Goal: Transaction & Acquisition: Purchase product/service

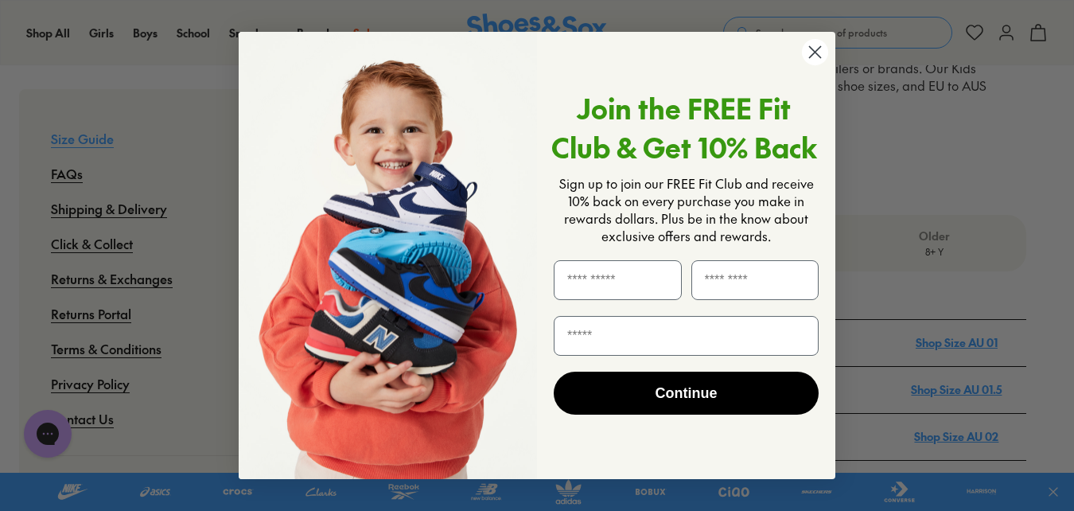
scroll to position [398, 0]
click at [820, 51] on circle "Close dialog" at bounding box center [815, 52] width 26 height 26
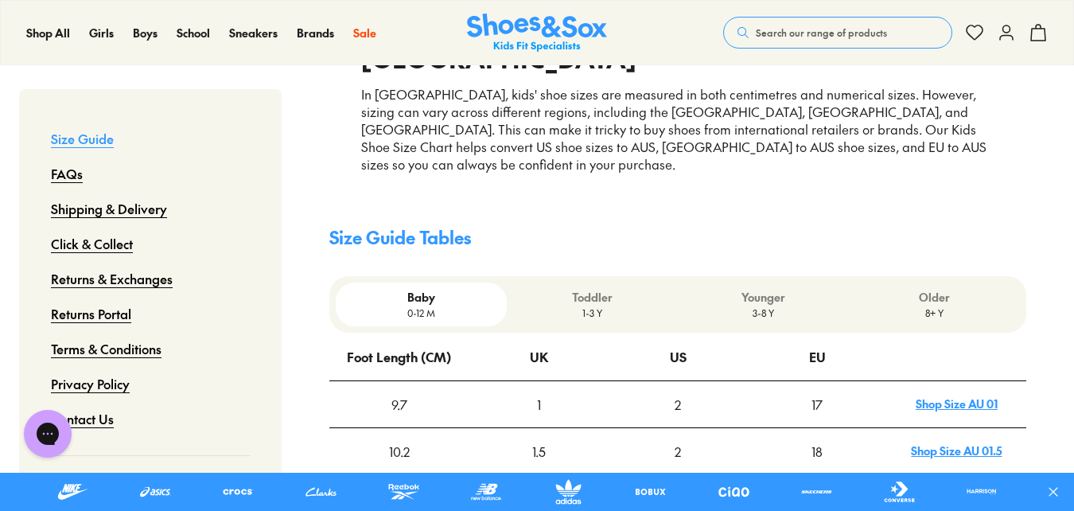
scroll to position [318, 0]
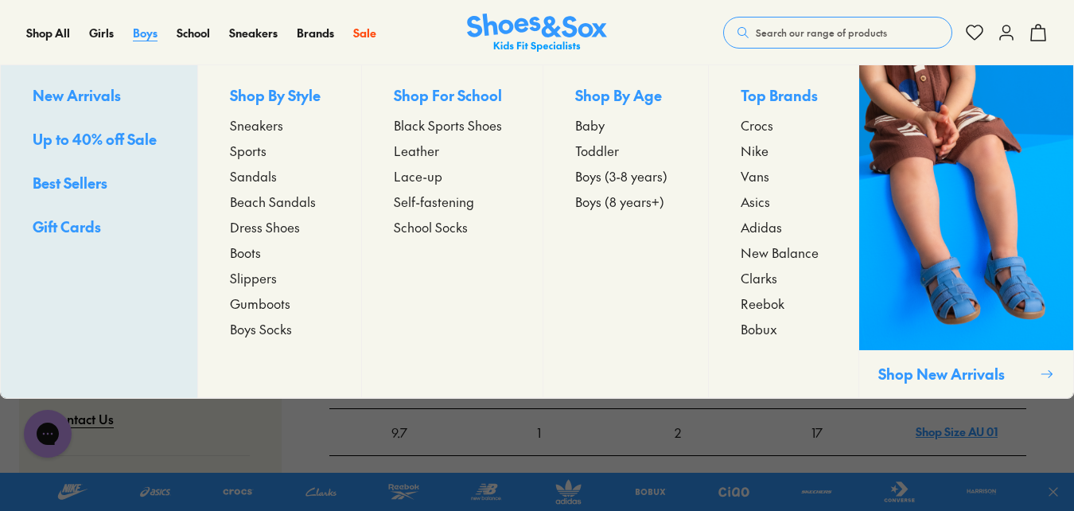
click at [144, 32] on span "Boys" at bounding box center [145, 33] width 25 height 16
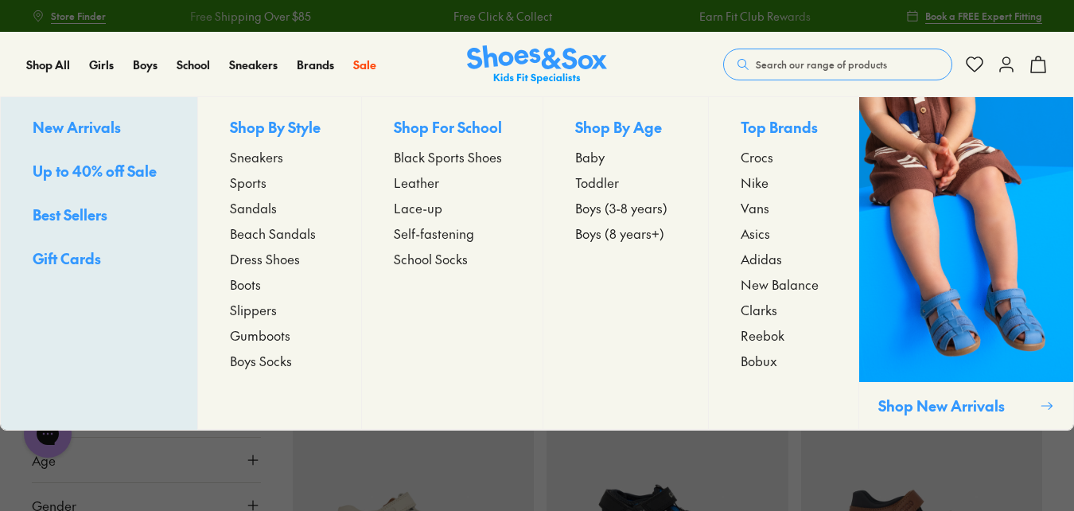
click at [590, 228] on span "Boys (8 years+)" at bounding box center [619, 233] width 89 height 19
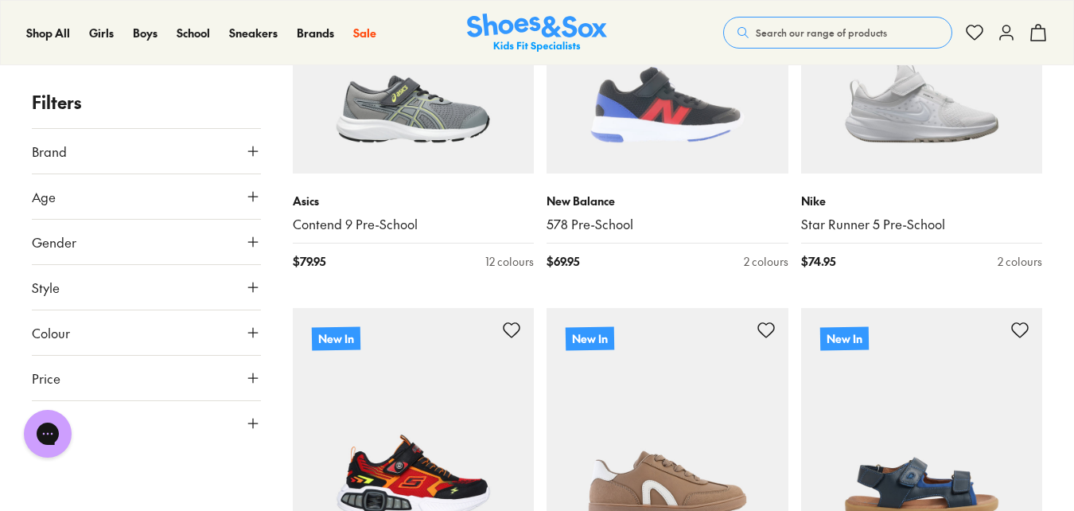
scroll to position [3421, 0]
